Goal: Task Accomplishment & Management: Use online tool/utility

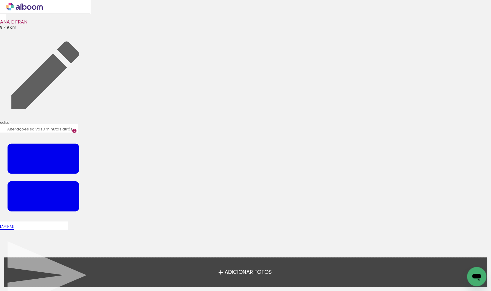
click at [269, 271] on span "Adicionar Fotos" at bounding box center [247, 271] width 47 height 5
click at [0, 0] on input "file" at bounding box center [0, 0] width 0 height 0
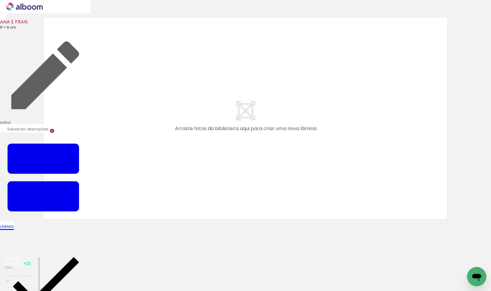
scroll to position [7, 0]
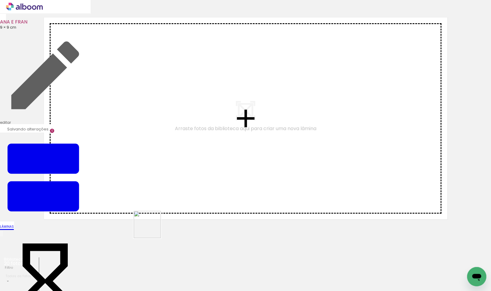
drag, startPoint x: 135, startPoint y: 269, endPoint x: 167, endPoint y: 235, distance: 46.8
click at [165, 197] on quentale-workspace at bounding box center [245, 145] width 491 height 291
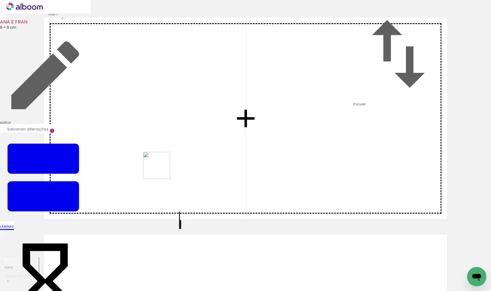
drag, startPoint x: 165, startPoint y: 275, endPoint x: 161, endPoint y: 162, distance: 113.2
click at [161, 162] on quentale-workspace at bounding box center [245, 145] width 491 height 291
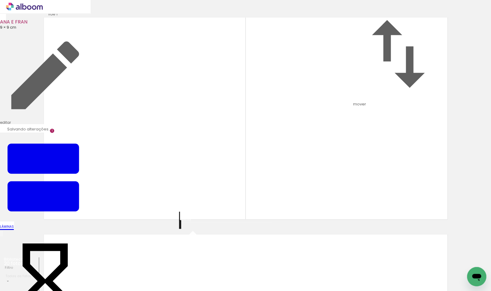
drag, startPoint x: 229, startPoint y: 246, endPoint x: 263, endPoint y: 222, distance: 41.1
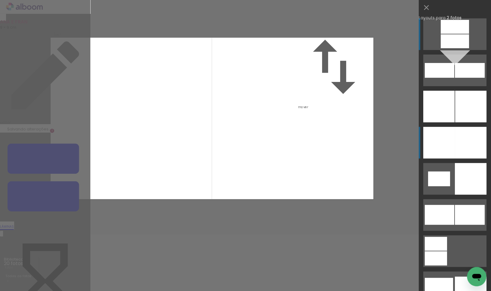
click at [454, 136] on div at bounding box center [439, 143] width 32 height 32
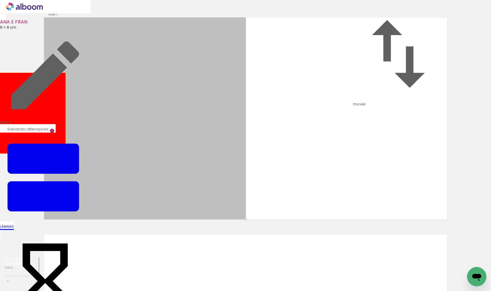
drag, startPoint x: 199, startPoint y: 132, endPoint x: 23, endPoint y: 136, distance: 176.1
click at [22, 136] on div "Inserir lâmina 1 de 1" at bounding box center [245, 219] width 491 height 434
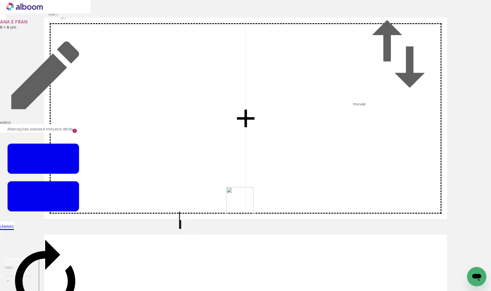
drag, startPoint x: 305, startPoint y: 272, endPoint x: 225, endPoint y: 175, distance: 125.9
click at [225, 174] on quentale-workspace at bounding box center [245, 145] width 491 height 291
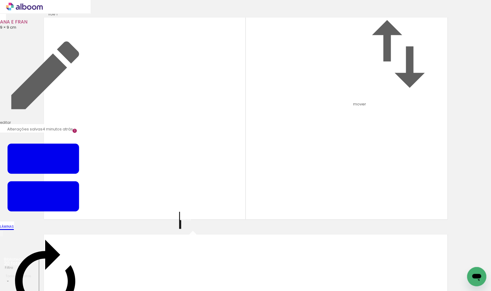
drag, startPoint x: 234, startPoint y: 247, endPoint x: 364, endPoint y: 174, distance: 150.2
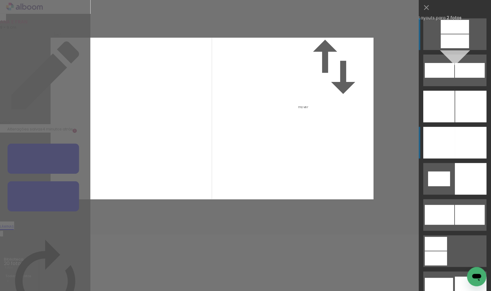
click at [461, 144] on div at bounding box center [471, 143] width 32 height 32
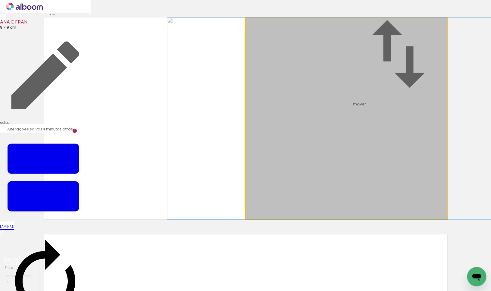
click at [400, 150] on album-spread "1 de 1" at bounding box center [245, 118] width 403 height 202
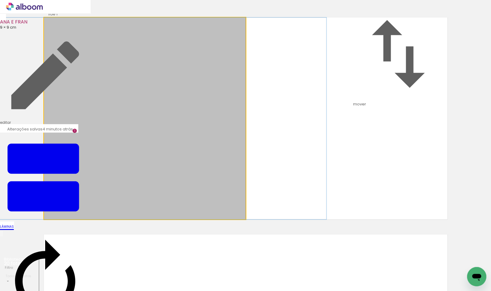
drag, startPoint x: 191, startPoint y: 156, endPoint x: 341, endPoint y: 169, distance: 150.2
click at [196, 156] on div at bounding box center [147, 118] width 358 height 202
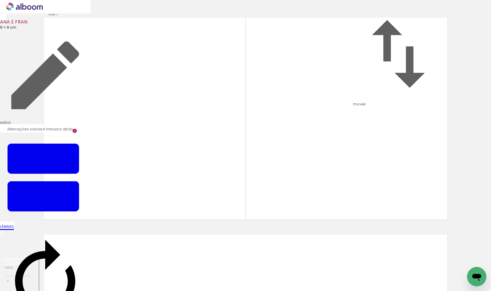
scroll to position [0, 234]
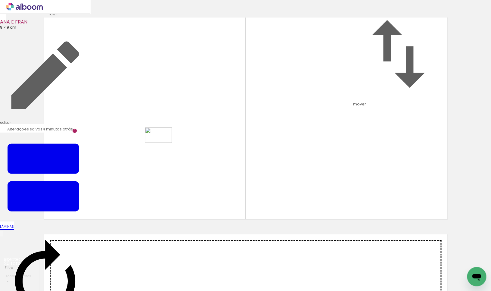
drag, startPoint x: 306, startPoint y: 273, endPoint x: 163, endPoint y: 145, distance: 191.8
click at [163, 145] on quentale-workspace at bounding box center [245, 145] width 491 height 291
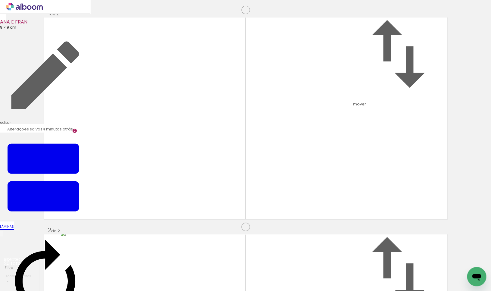
scroll to position [224, 0]
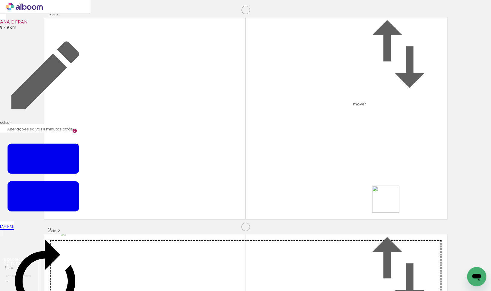
drag, startPoint x: 433, startPoint y: 272, endPoint x: 381, endPoint y: 200, distance: 88.4
click at [388, 196] on quentale-workspace at bounding box center [245, 145] width 491 height 291
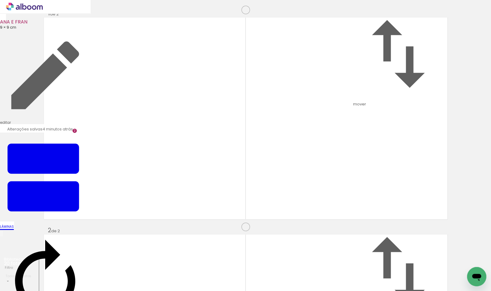
drag, startPoint x: 231, startPoint y: 249, endPoint x: 273, endPoint y: 238, distance: 43.2
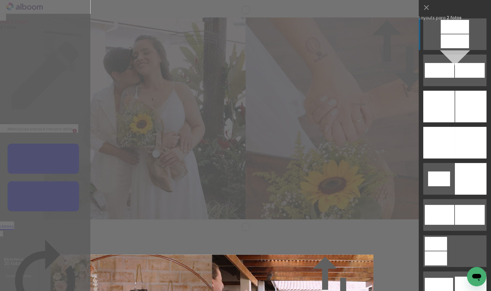
drag, startPoint x: 451, startPoint y: 141, endPoint x: 437, endPoint y: 144, distance: 14.3
click at [451, 141] on div at bounding box center [439, 143] width 32 height 32
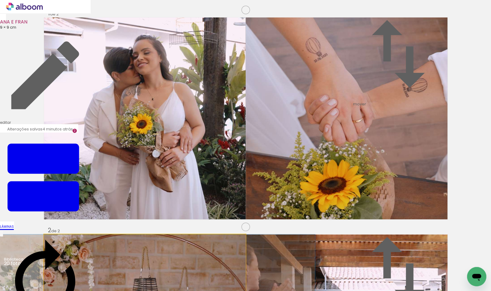
drag, startPoint x: 203, startPoint y: 170, endPoint x: 191, endPoint y: 168, distance: 11.9
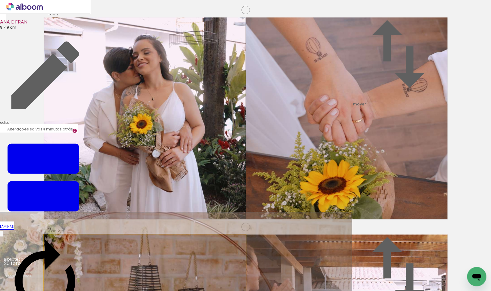
type paper-slider "126"
drag, startPoint x: 59, startPoint y: 49, endPoint x: 64, endPoint y: 51, distance: 5.3
click at [64, 236] on div at bounding box center [63, 241] width 10 height 10
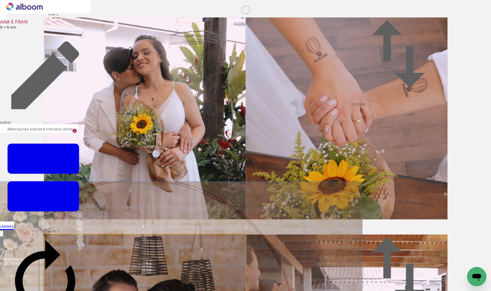
drag, startPoint x: 107, startPoint y: 125, endPoint x: 109, endPoint y: 90, distance: 34.7
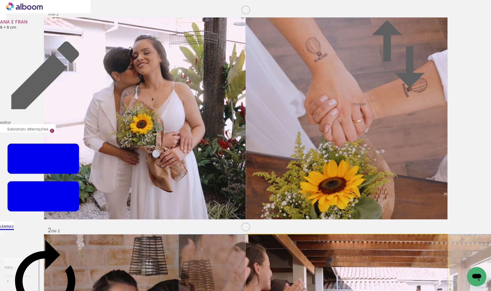
drag, startPoint x: 387, startPoint y: 153, endPoint x: 398, endPoint y: 154, distance: 11.5
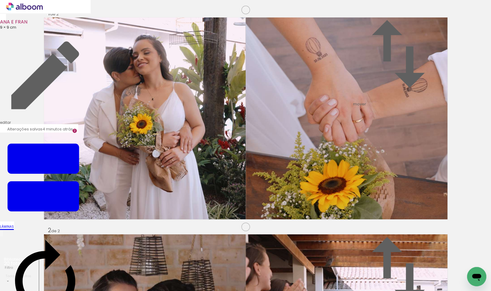
scroll to position [451, 0]
drag, startPoint x: 139, startPoint y: 274, endPoint x: 105, endPoint y: 176, distance: 104.4
click at [105, 176] on quentale-workspace at bounding box center [245, 145] width 491 height 291
drag, startPoint x: 155, startPoint y: 175, endPoint x: 15, endPoint y: 162, distance: 140.6
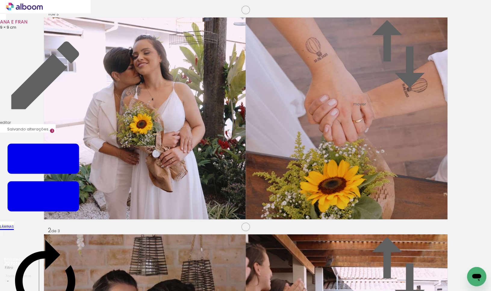
drag, startPoint x: 462, startPoint y: 271, endPoint x: 390, endPoint y: 198, distance: 102.1
click at [390, 198] on quentale-workspace at bounding box center [245, 145] width 491 height 291
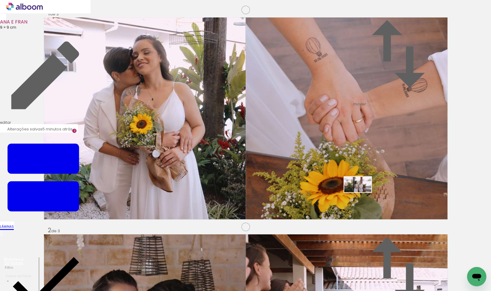
drag, startPoint x: 339, startPoint y: 273, endPoint x: 307, endPoint y: 255, distance: 36.9
click at [362, 195] on quentale-workspace at bounding box center [245, 145] width 491 height 291
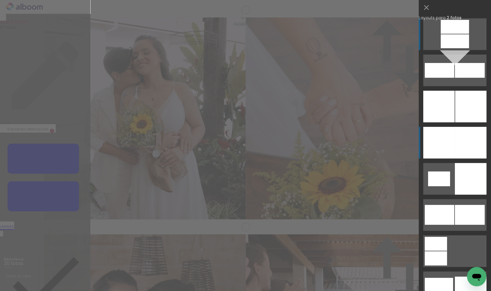
scroll to position [440, 0]
click at [469, 143] on div at bounding box center [471, 143] width 32 height 32
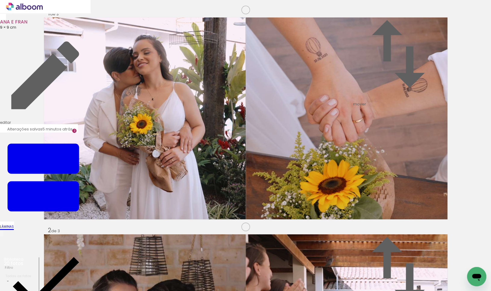
drag, startPoint x: 199, startPoint y: 144, endPoint x: 254, endPoint y: 151, distance: 55.8
drag, startPoint x: 405, startPoint y: 163, endPoint x: 401, endPoint y: 162, distance: 4.2
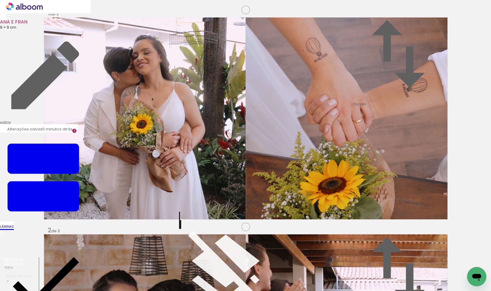
scroll to position [0, 0]
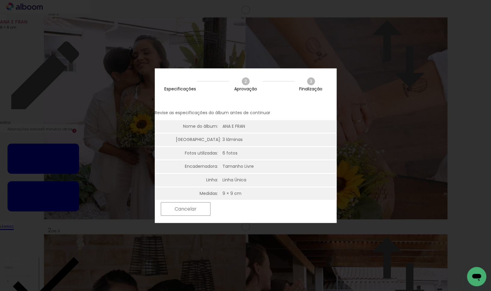
click at [0, 0] on slot "Próximo" at bounding box center [0, 0] width 0 height 0
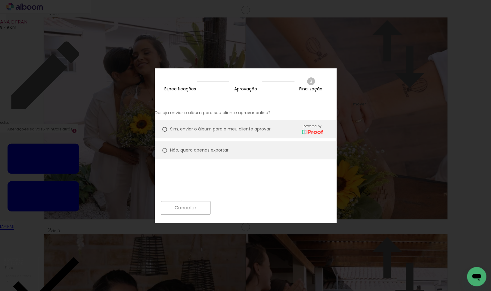
drag, startPoint x: 188, startPoint y: 142, endPoint x: 207, endPoint y: 156, distance: 22.6
click at [0, 0] on slot "Não, quero apenas exportar" at bounding box center [0, 0] width 0 height 0
type paper-radio-button "on"
click at [0, 0] on slot "Próximo" at bounding box center [0, 0] width 0 height 0
type input "Alta, 300 DPI"
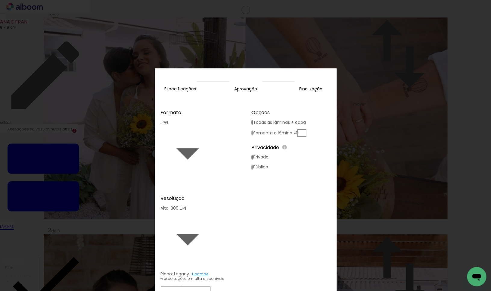
click at [261, 286] on paper-button "Exportar" at bounding box center [237, 292] width 48 height 13
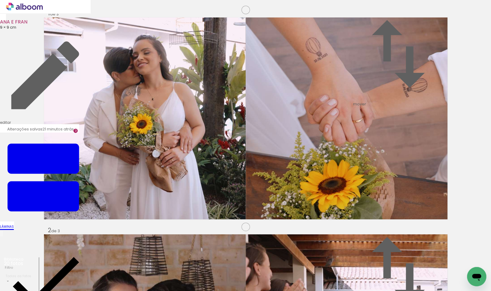
scroll to position [617, 0]
